Goal: Book appointment/travel/reservation

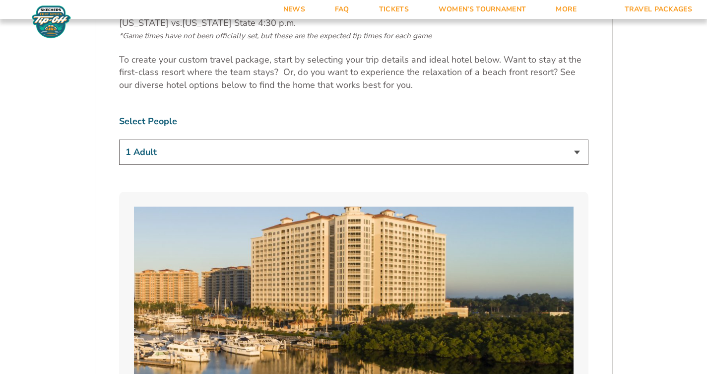
scroll to position [600, 0]
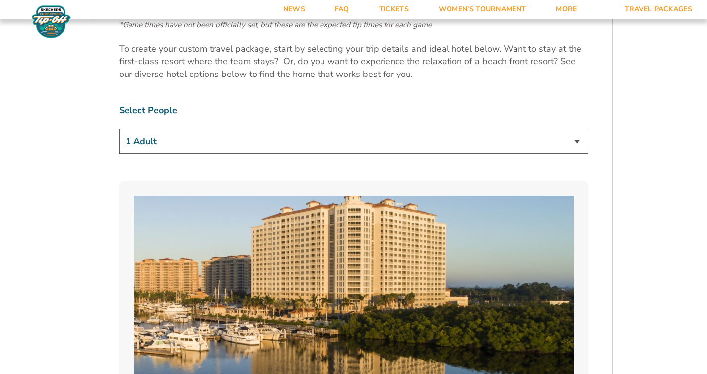
select select "3 Adults"
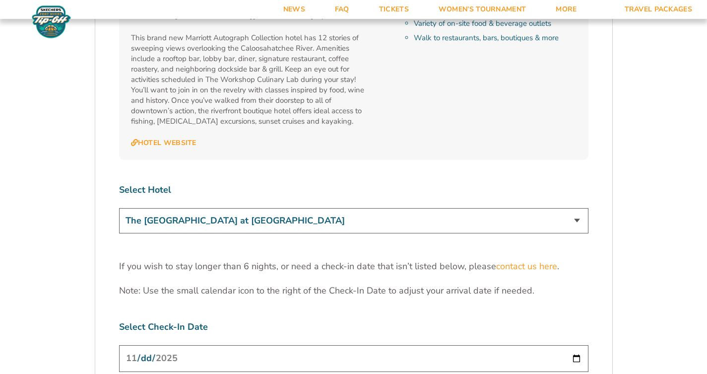
scroll to position [2920, 0]
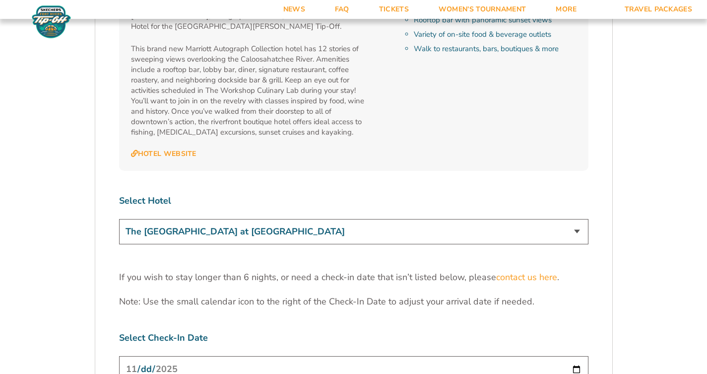
select select "18478"
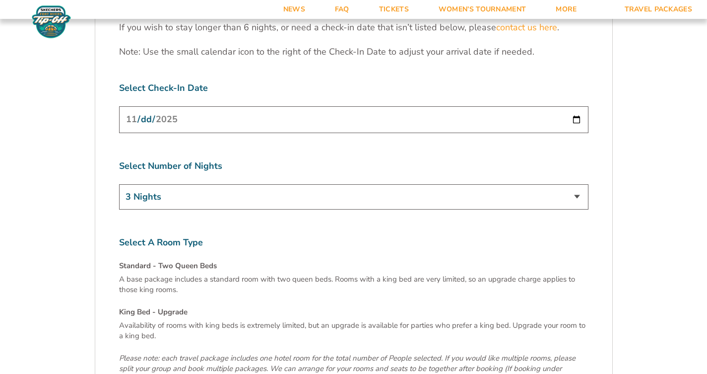
scroll to position [3175, 0]
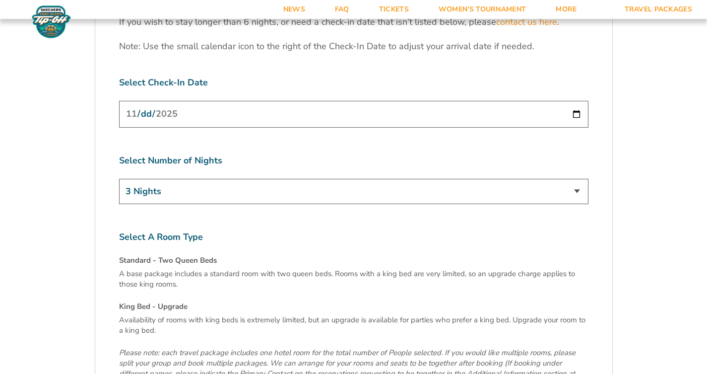
click at [198, 101] on input "[DATE]" at bounding box center [353, 114] width 469 height 26
type input "[DATE]"
click at [228, 101] on input "[DATE]" at bounding box center [353, 114] width 469 height 26
click at [311, 154] on label "Select Number of Nights" at bounding box center [353, 160] width 469 height 12
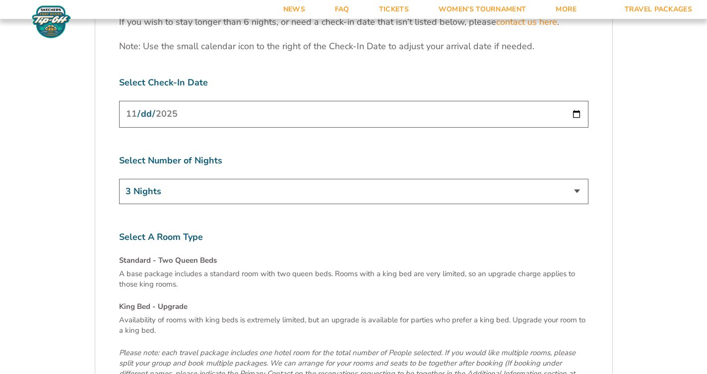
click at [196, 101] on input "[DATE]" at bounding box center [353, 114] width 469 height 26
click at [267, 154] on label "Select Number of Nights" at bounding box center [353, 160] width 469 height 12
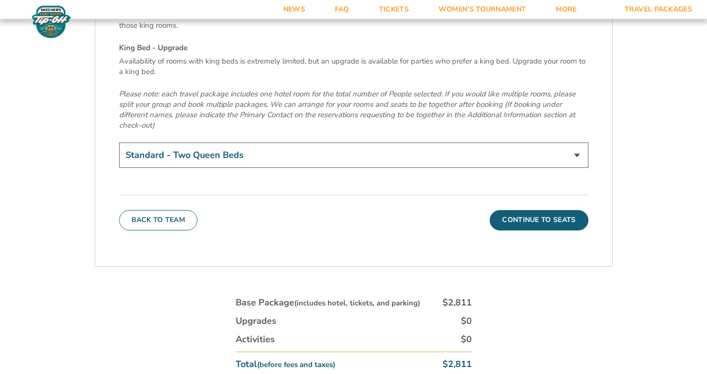
scroll to position [3439, 0]
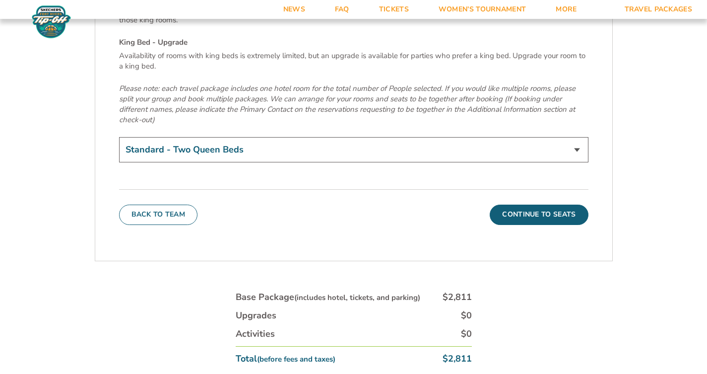
click at [524, 204] on button "Continue To Seats" at bounding box center [539, 214] width 98 height 20
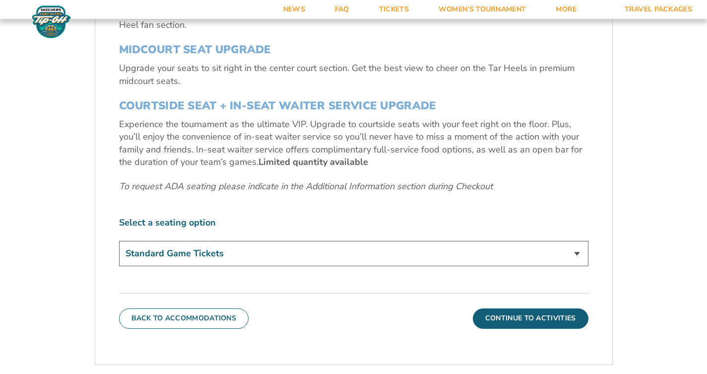
scroll to position [410, 0]
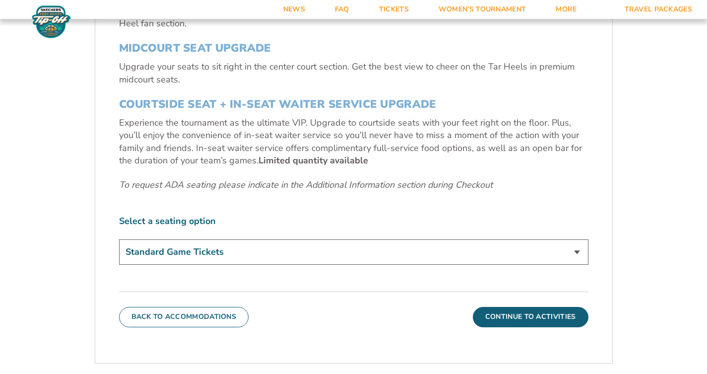
click at [535, 314] on button "Continue To Activities" at bounding box center [531, 317] width 116 height 20
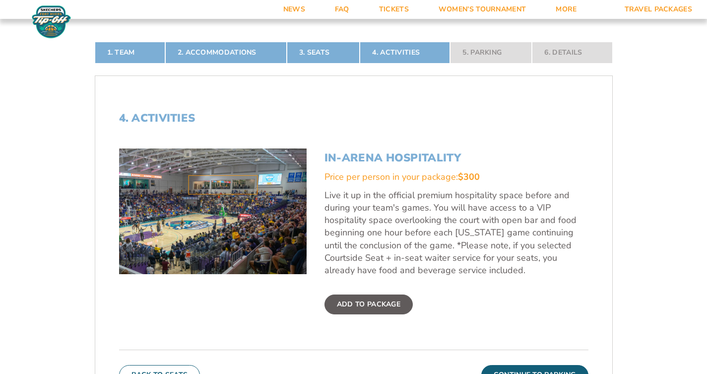
scroll to position [0, 0]
